Goal: Task Accomplishment & Management: Manage account settings

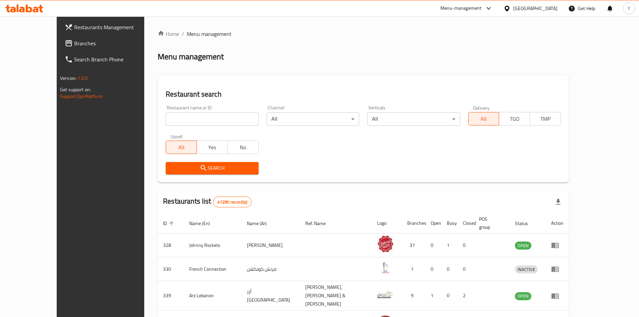
click at [74, 46] on span "Branches" at bounding box center [116, 43] width 84 height 8
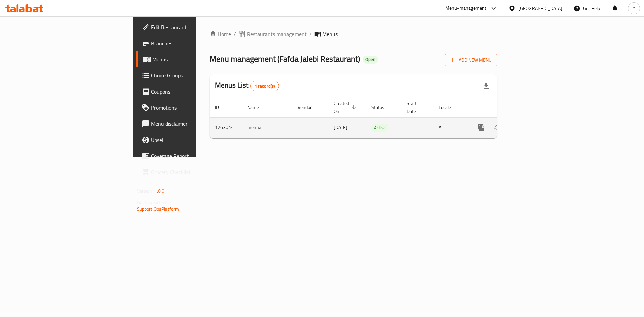
click at [534, 124] on icon "enhanced table" at bounding box center [530, 128] width 8 height 8
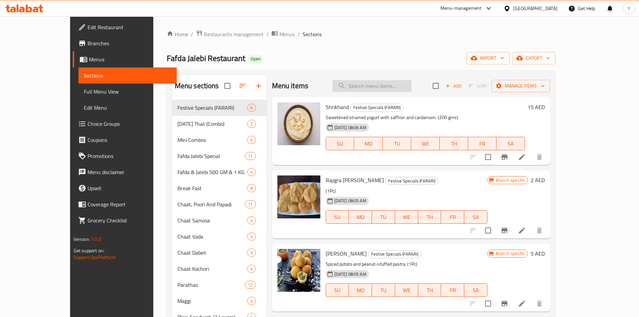
click at [386, 85] on input "search" at bounding box center [371, 86] width 79 height 12
paste input "[DATE] Thali Combo Meal (Panjabi) - Option 2"
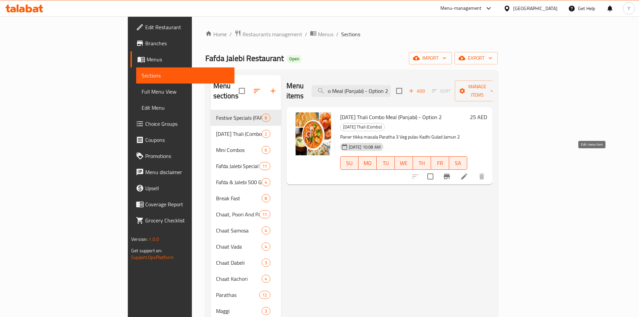
type input "[DATE] Thali Combo Meal (Panjabi) - Option 2"
click at [468, 172] on icon at bounding box center [464, 176] width 8 height 8
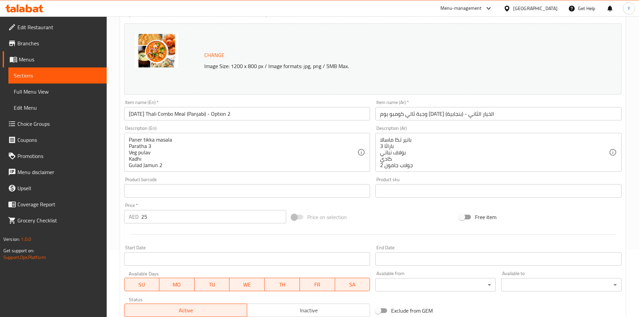
scroll to position [134, 0]
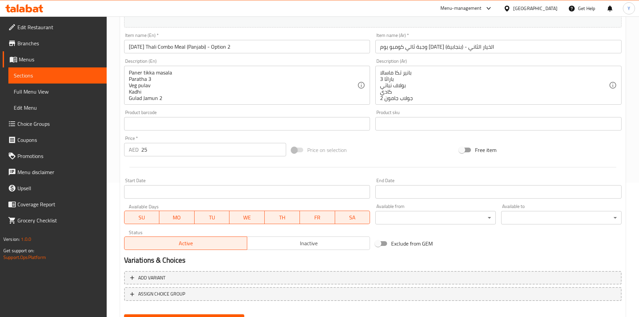
click at [341, 219] on span "SA" at bounding box center [353, 218] width 30 height 10
click at [319, 220] on span "FR" at bounding box center [318, 218] width 30 height 10
click at [268, 217] on span "TH" at bounding box center [282, 218] width 30 height 10
click at [238, 215] on span "WE" at bounding box center [247, 218] width 30 height 10
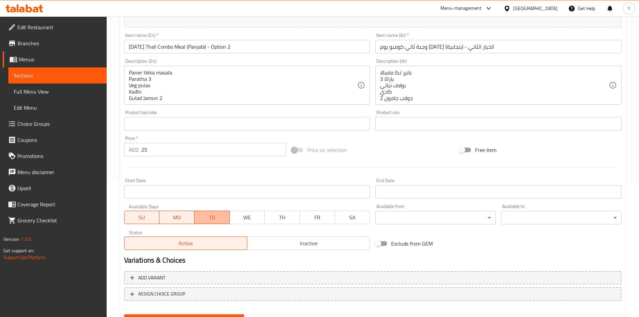
drag, startPoint x: 219, startPoint y: 216, endPoint x: 191, endPoint y: 218, distance: 28.6
click at [219, 216] on span "TU" at bounding box center [212, 218] width 30 height 10
click at [181, 217] on span "MO" at bounding box center [177, 218] width 30 height 10
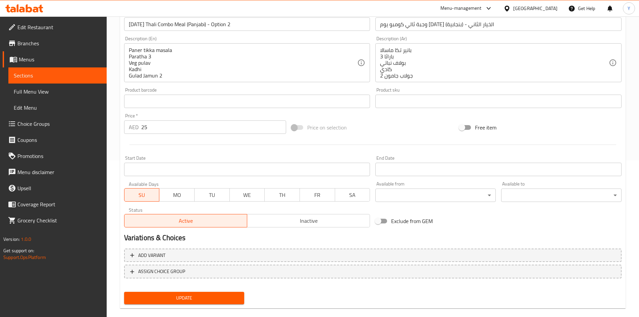
scroll to position [167, 0]
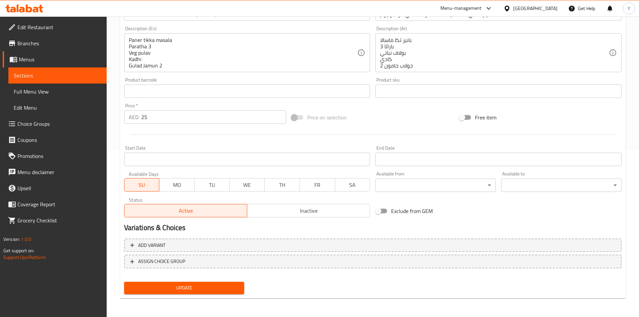
click at [220, 287] on span "Update" at bounding box center [184, 288] width 110 height 8
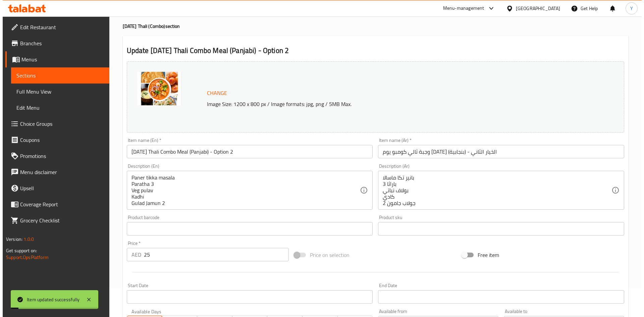
scroll to position [0, 0]
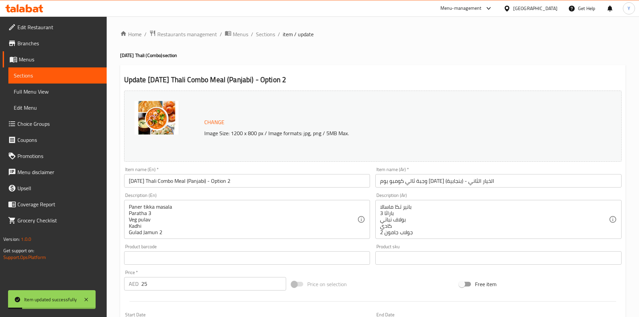
drag, startPoint x: 79, startPoint y: 94, endPoint x: 100, endPoint y: 96, distance: 20.6
click at [79, 94] on span "Full Menu View" at bounding box center [58, 92] width 88 height 8
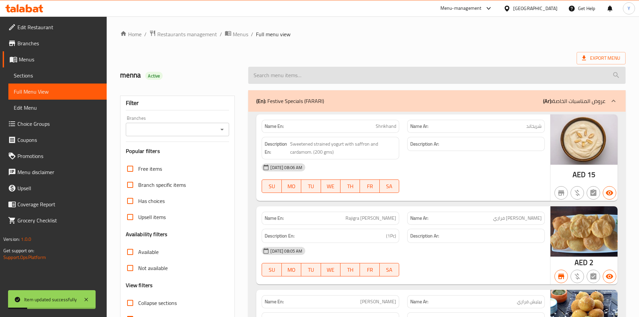
click at [319, 73] on input "search" at bounding box center [436, 75] width 377 height 17
paste input "[DATE] Thali Combo Meal (Panjabi) - Option 2"
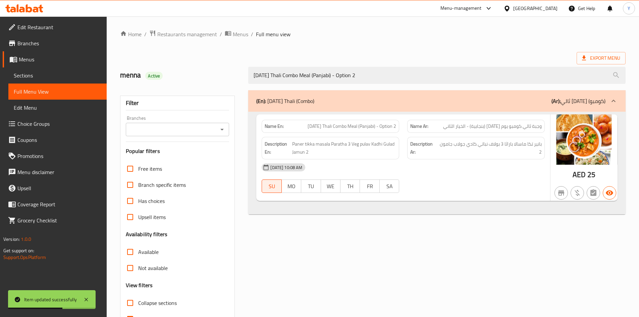
type input "[DATE] Thali Combo Meal (Panjabi) - Option 2"
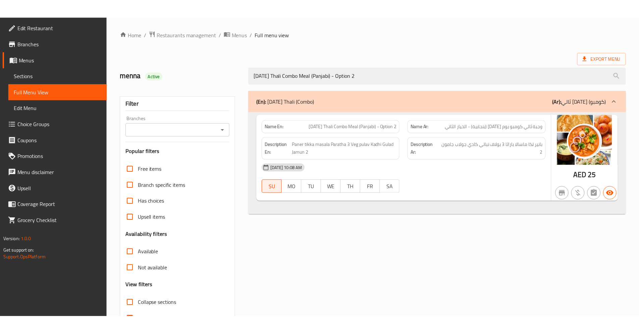
scroll to position [40, 0]
